Goal: Transaction & Acquisition: Obtain resource

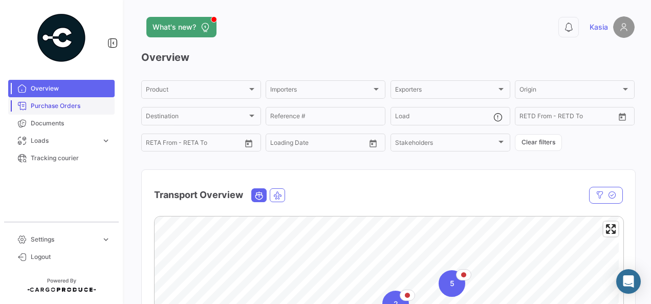
click at [55, 101] on link "Purchase Orders" at bounding box center [61, 105] width 106 height 17
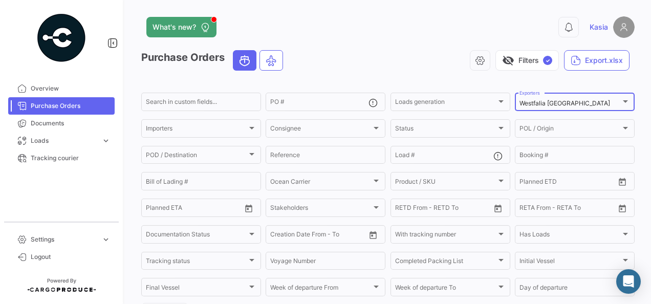
click at [561, 104] on mat-select-trigger "Westfalia [GEOGRAPHIC_DATA]" at bounding box center [564, 103] width 91 height 8
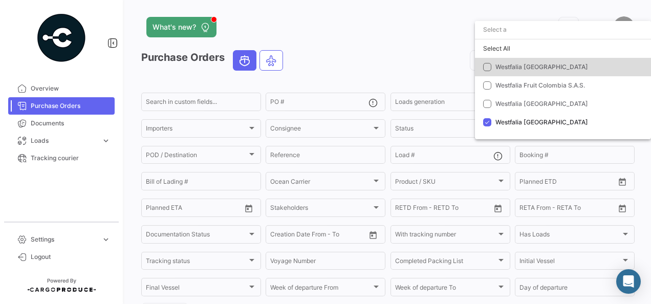
click at [531, 69] on span "Westfalia [GEOGRAPHIC_DATA]" at bounding box center [541, 67] width 93 height 8
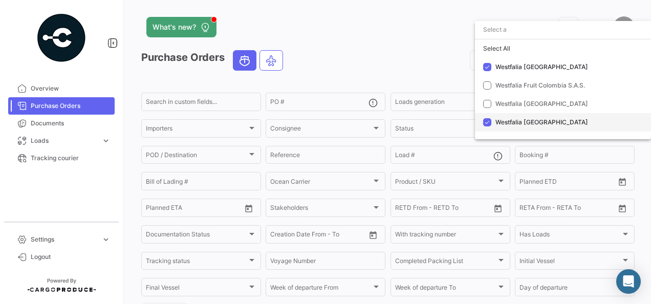
click at [531, 117] on mat-option "Westfalia [GEOGRAPHIC_DATA]" at bounding box center [563, 122] width 176 height 18
click at [356, 56] on div at bounding box center [325, 152] width 651 height 304
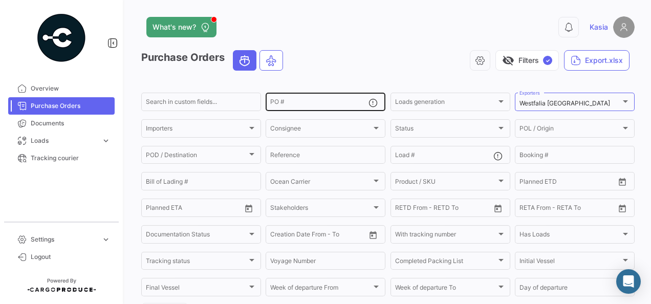
click at [312, 106] on input "PO #" at bounding box center [319, 103] width 98 height 7
type input "003312"
click at [360, 50] on app-header "What's new? 0 Kasia" at bounding box center [387, 33] width 493 height 34
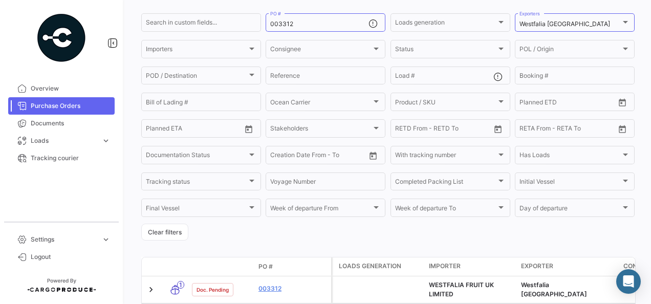
scroll to position [134, 0]
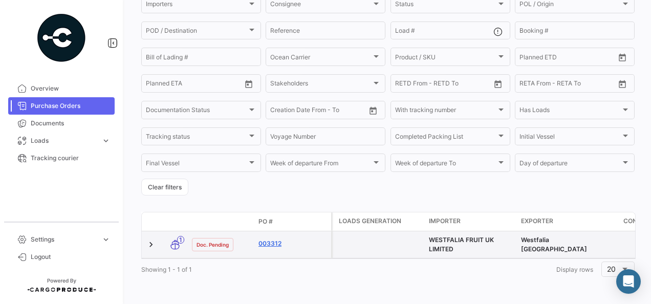
click at [273, 239] on link "003312" at bounding box center [292, 243] width 69 height 9
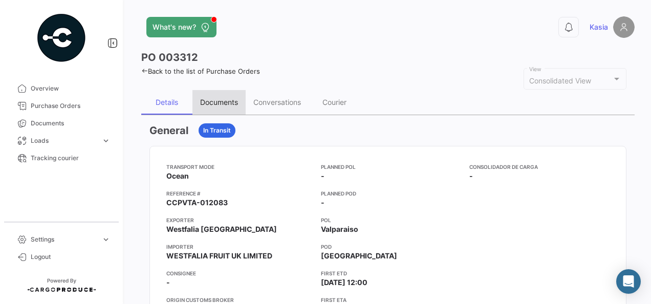
click at [225, 105] on div "Documents" at bounding box center [219, 102] width 38 height 9
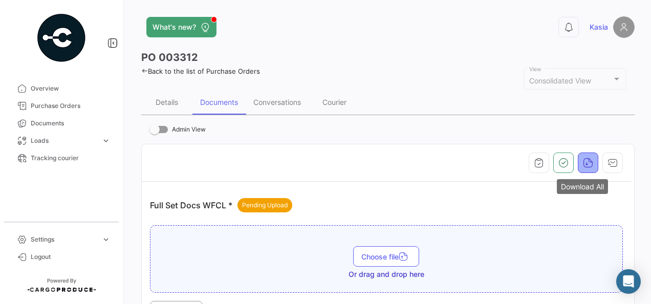
click at [583, 162] on icon "button" at bounding box center [588, 163] width 10 height 10
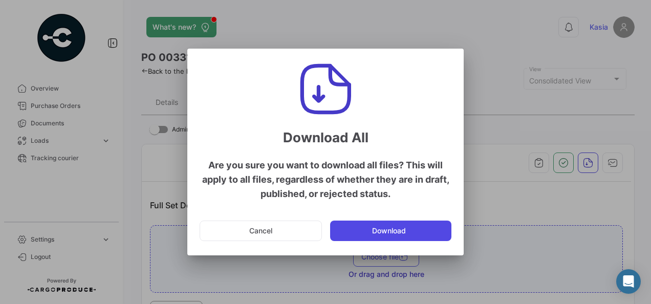
click at [389, 232] on button "Download" at bounding box center [390, 230] width 121 height 20
